Goal: Find specific page/section: Find specific page/section

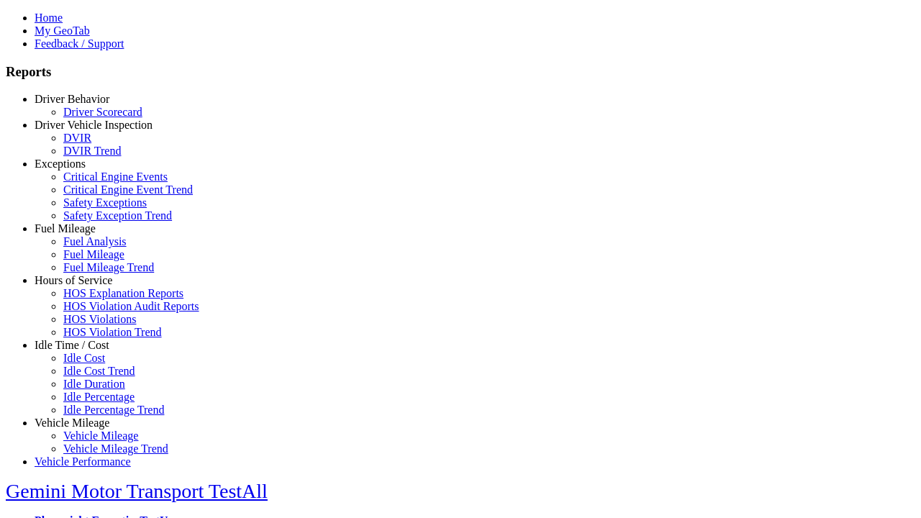
click at [83, 286] on link "Hours of Service" at bounding box center [74, 280] width 78 height 12
click at [94, 299] on link "HOS Explanation Reports" at bounding box center [123, 293] width 120 height 12
